Goal: Navigation & Orientation: Find specific page/section

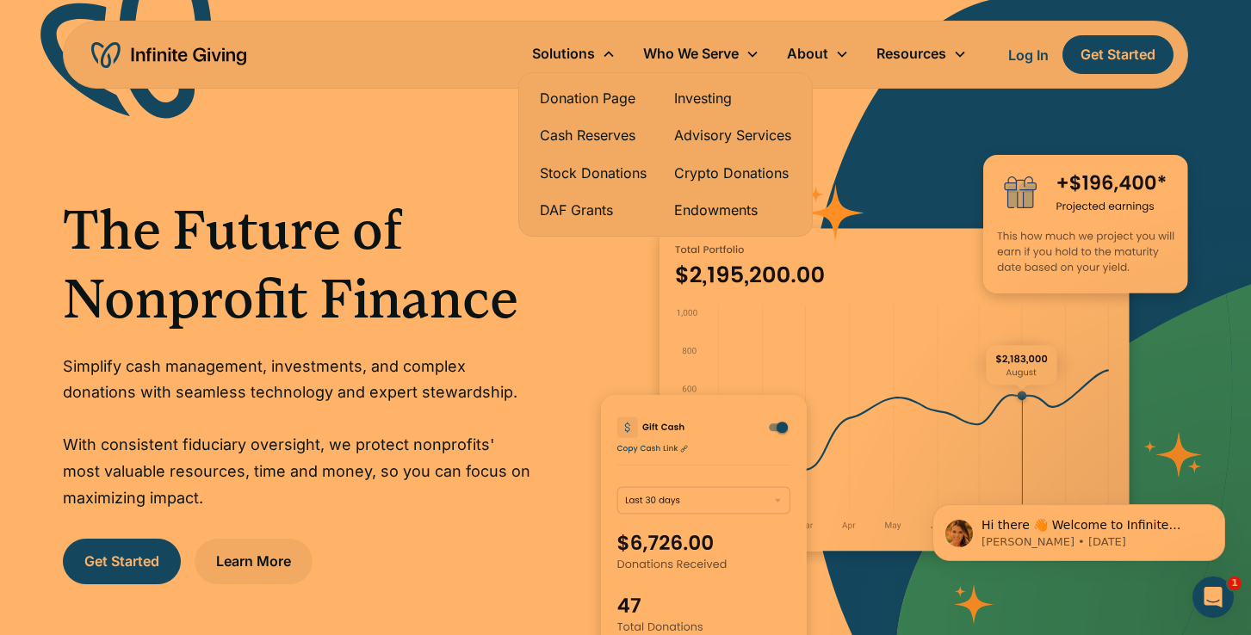
click at [569, 47] on div "Solutions" at bounding box center [563, 53] width 63 height 23
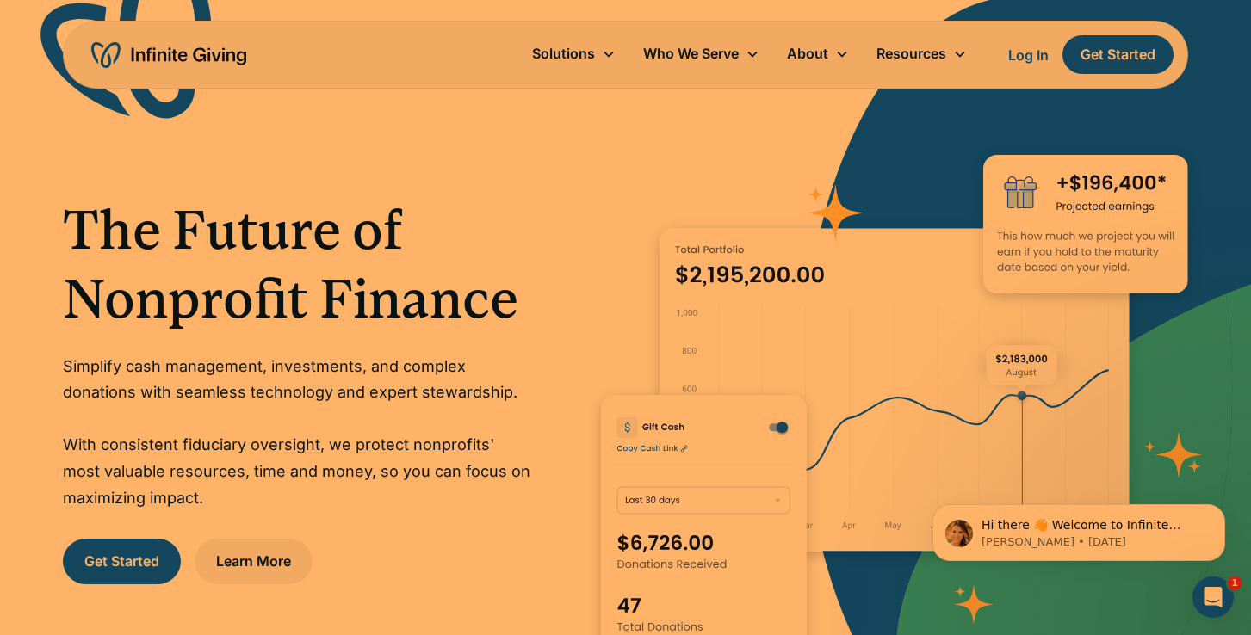
click at [589, 53] on div "Solutions" at bounding box center [563, 53] width 63 height 23
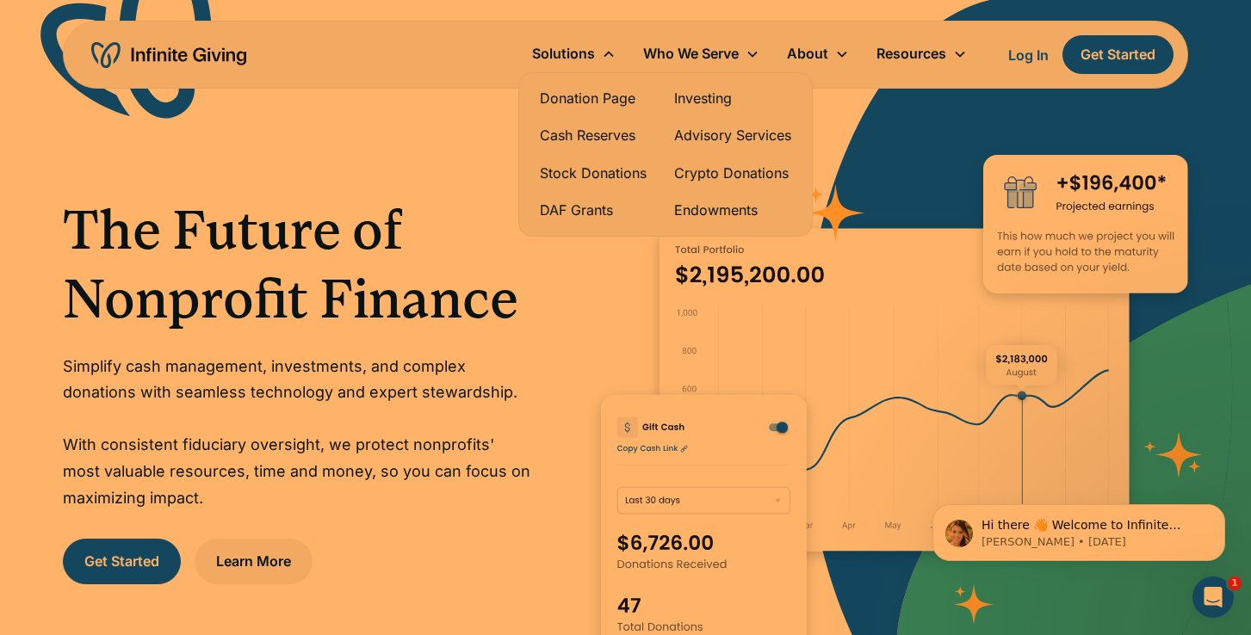
click at [607, 98] on link "Donation Page" at bounding box center [593, 98] width 107 height 23
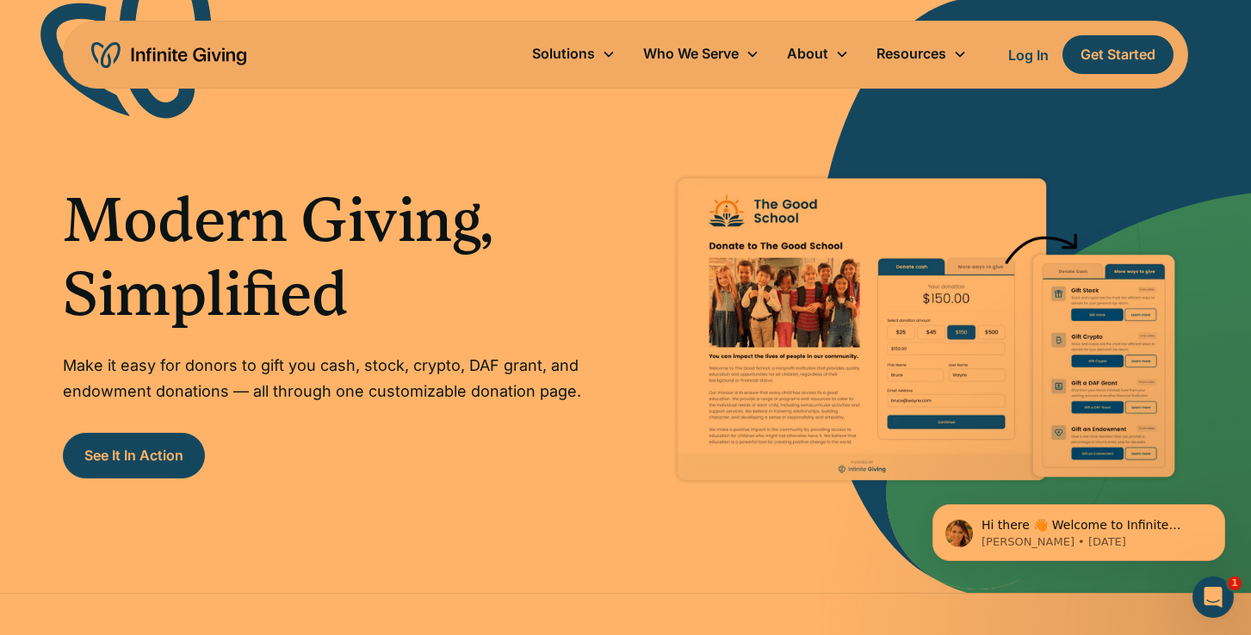
click at [850, 437] on img at bounding box center [924, 330] width 528 height 331
click at [921, 323] on img at bounding box center [924, 330] width 528 height 331
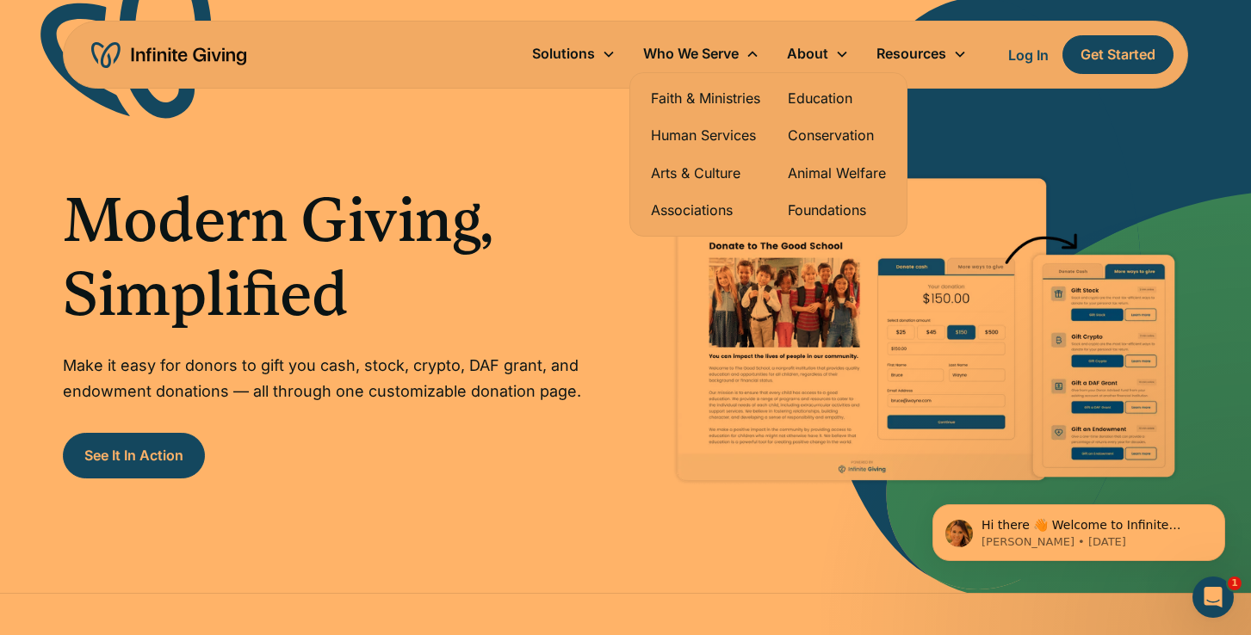
click at [720, 140] on link "Human Services" at bounding box center [705, 135] width 109 height 23
